Goal: Transaction & Acquisition: Book appointment/travel/reservation

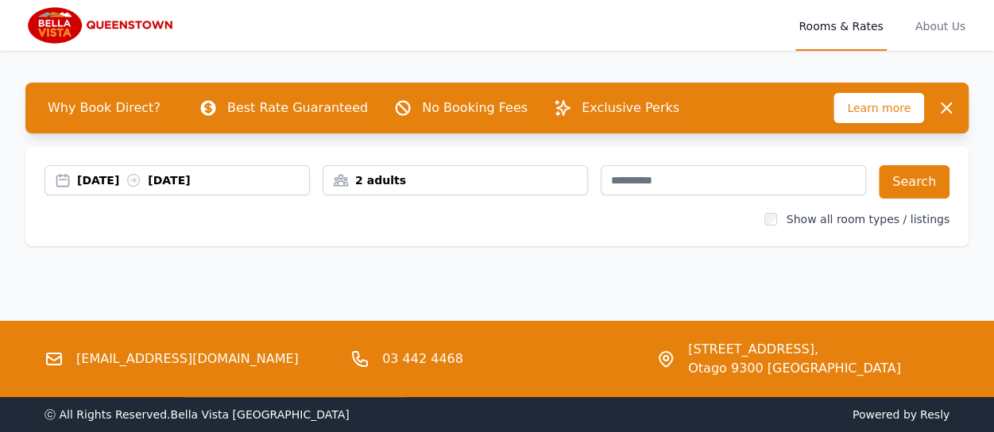
click at [65, 177] on div "[DATE] [DATE]" at bounding box center [177, 180] width 264 height 16
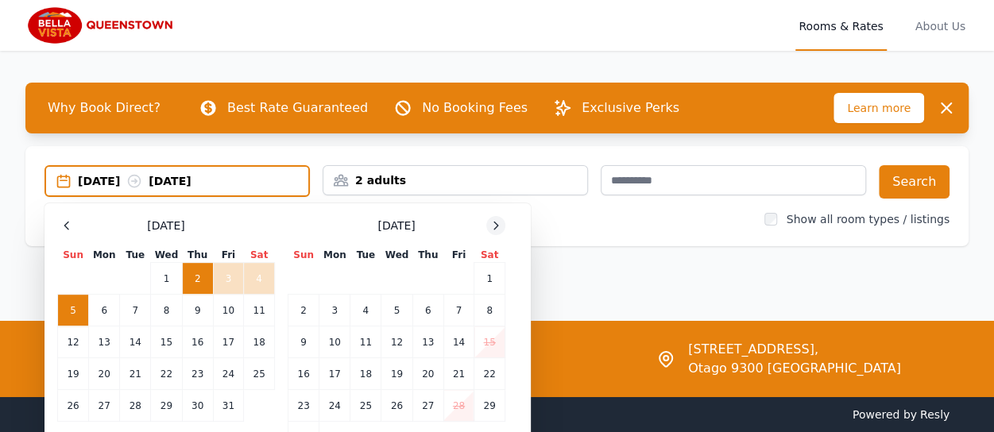
click at [498, 226] on icon at bounding box center [495, 225] width 13 height 13
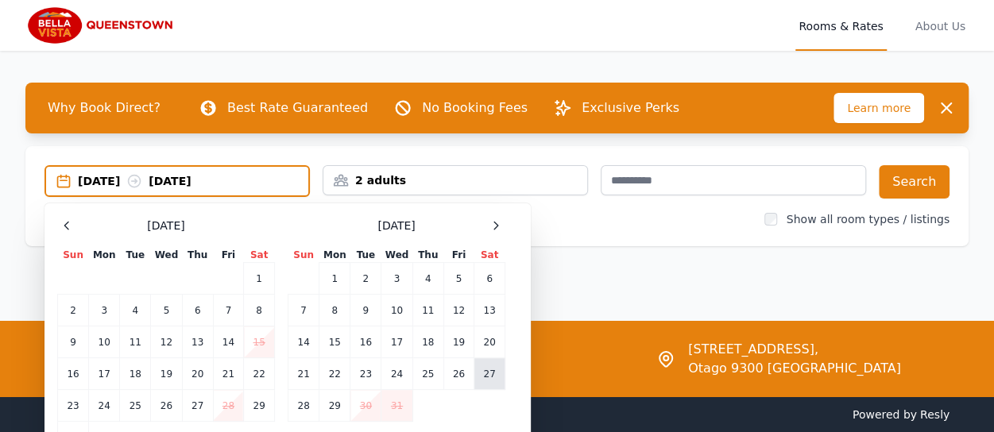
click at [500, 361] on td "27" at bounding box center [489, 374] width 31 height 32
click at [342, 395] on td "29" at bounding box center [334, 406] width 31 height 32
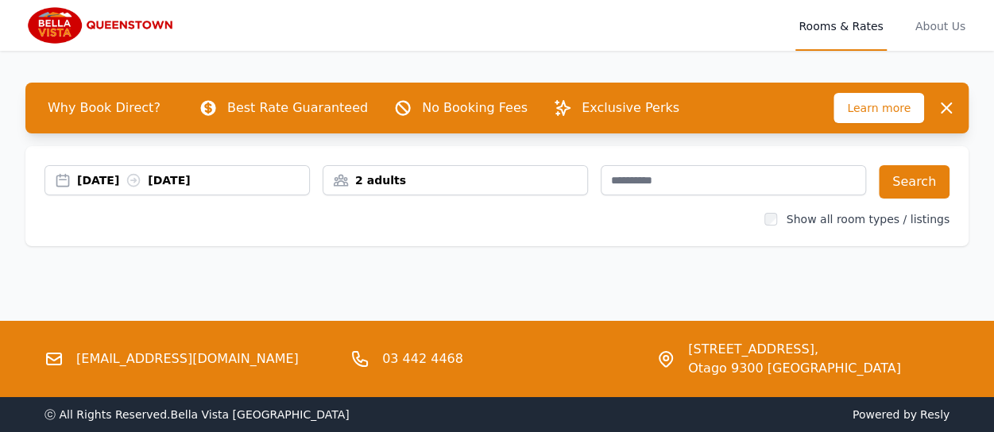
click at [373, 181] on div "2 adults" at bounding box center [455, 180] width 264 height 16
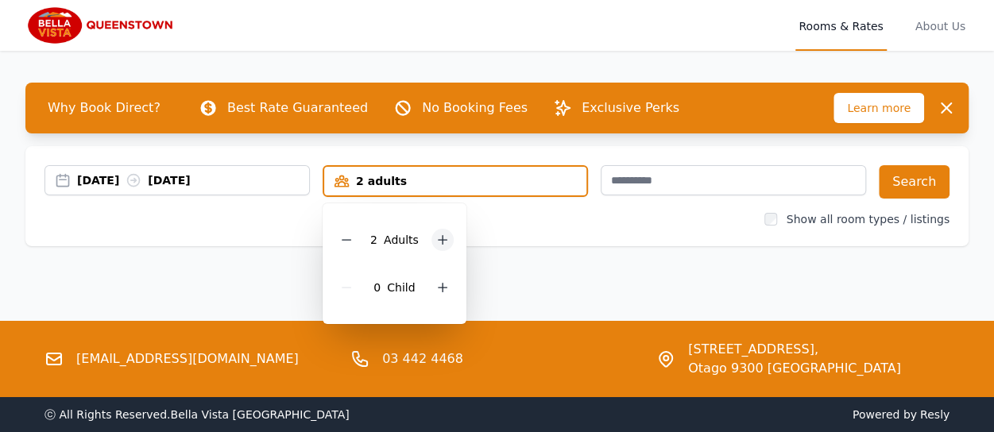
click at [445, 241] on icon at bounding box center [442, 239] width 13 height 13
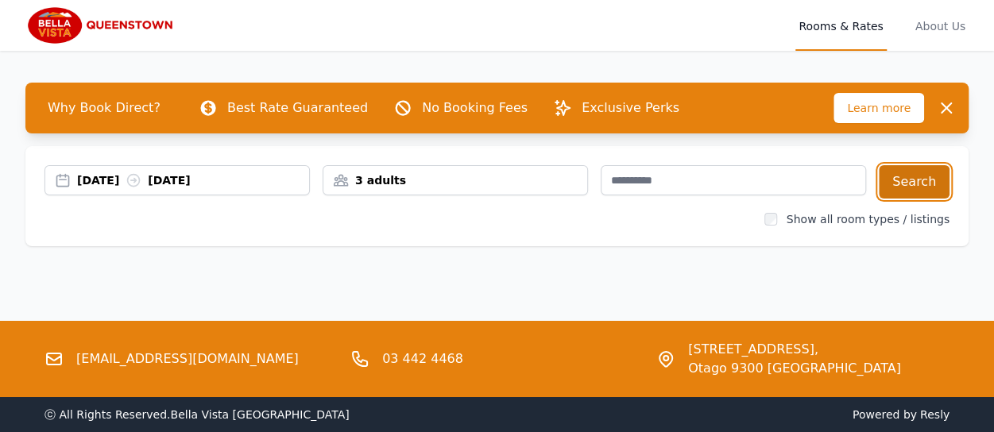
click at [932, 173] on button "Search" at bounding box center [913, 181] width 71 height 33
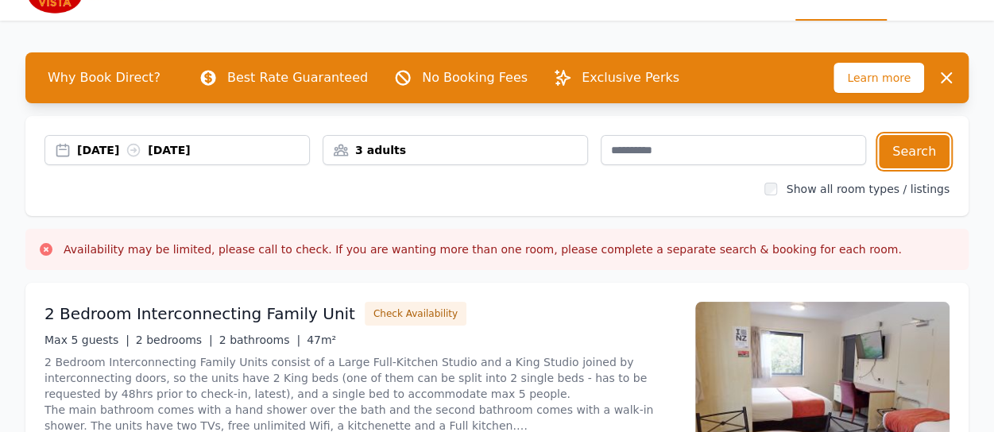
scroll to position [27, 0]
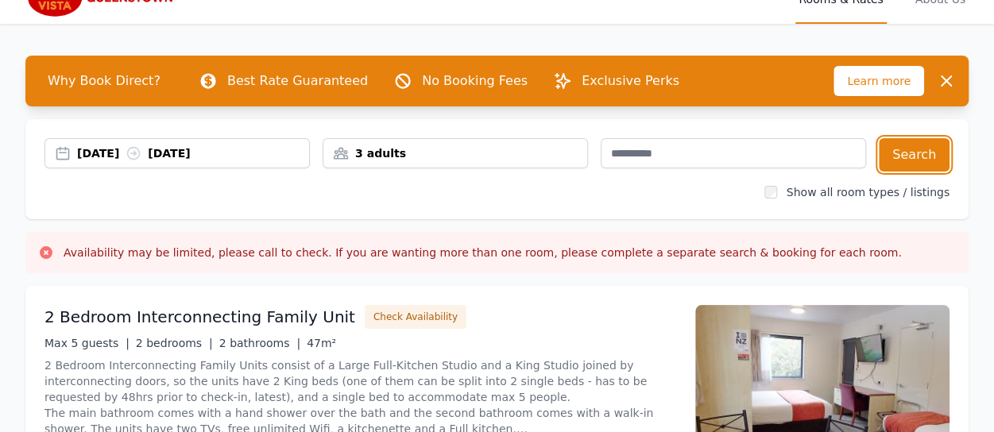
click at [416, 156] on div "3 adults" at bounding box center [455, 153] width 264 height 16
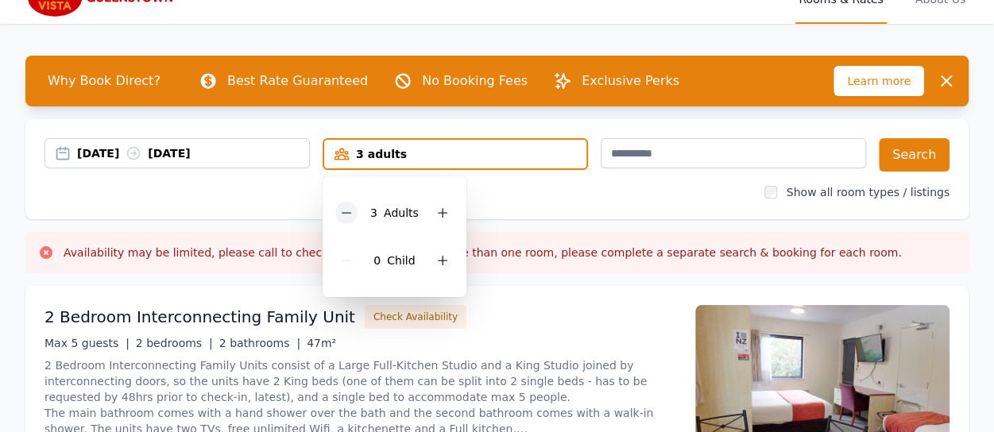
click at [348, 215] on icon at bounding box center [346, 212] width 13 height 13
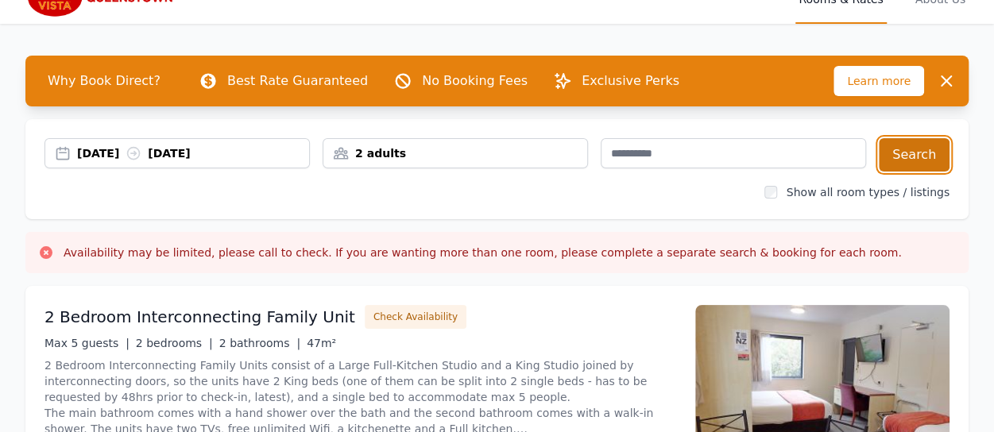
click at [907, 159] on button "Search" at bounding box center [913, 154] width 71 height 33
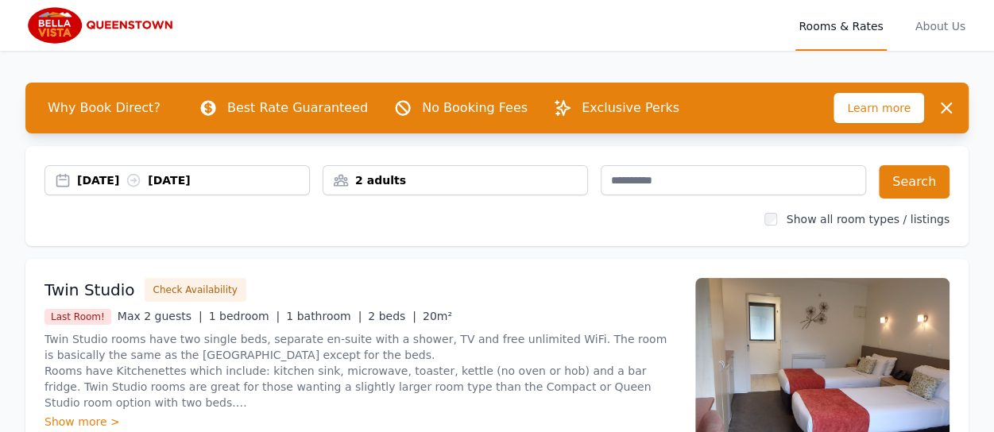
click at [562, 35] on div "Rooms & Rates About Us" at bounding box center [496, 25] width 943 height 51
